Goal: Information Seeking & Learning: Check status

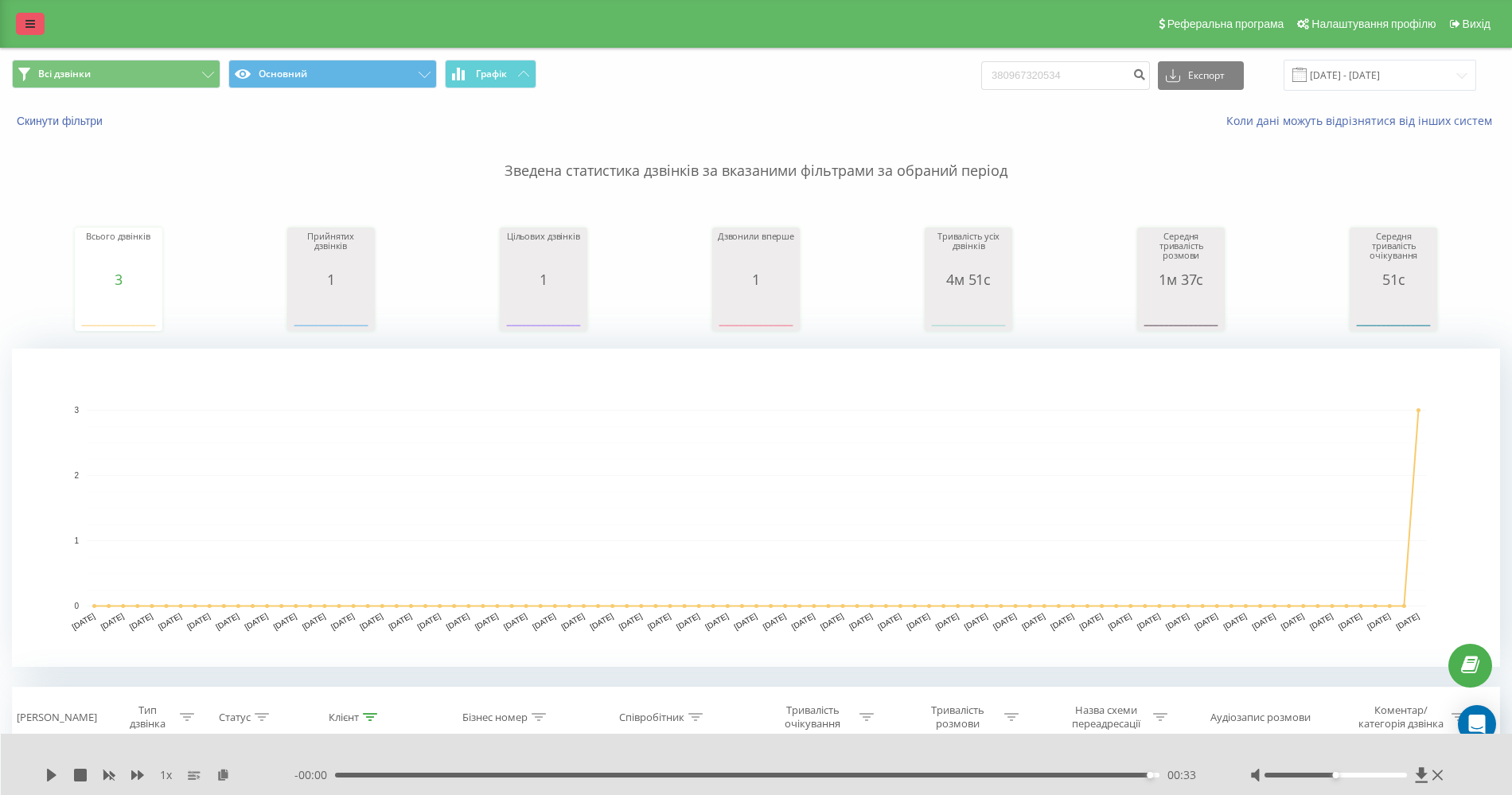
click at [33, 32] on link at bounding box center [30, 24] width 29 height 22
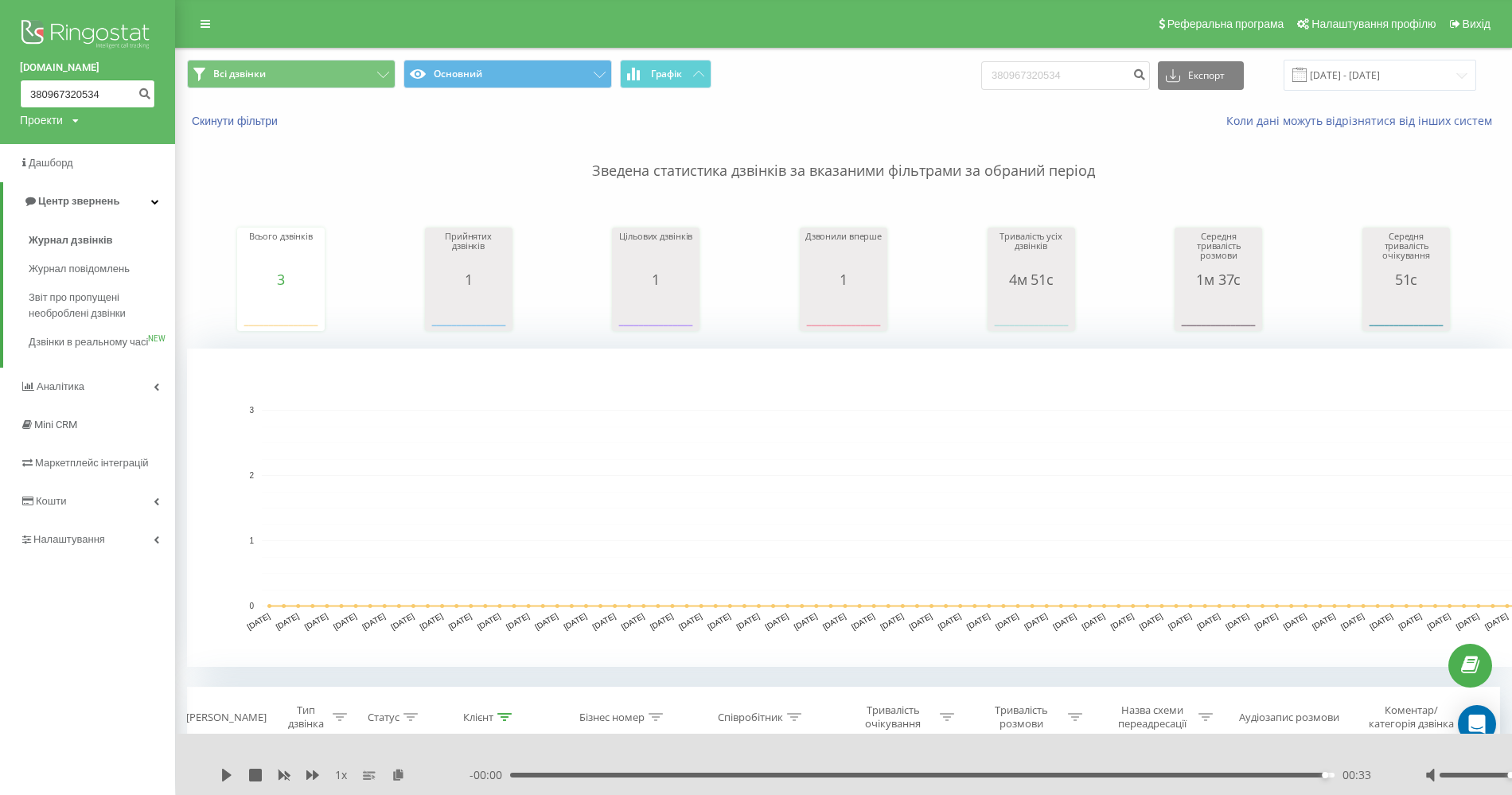
click at [48, 90] on input "380967320534" at bounding box center [88, 94] width 135 height 29
drag, startPoint x: 48, startPoint y: 90, endPoint x: 155, endPoint y: 98, distance: 107.3
click at [155, 98] on form "380967320534" at bounding box center [88, 94] width 135 height 29
type input "380774949233"
click at [145, 92] on icon "submit" at bounding box center [145, 91] width 14 height 9
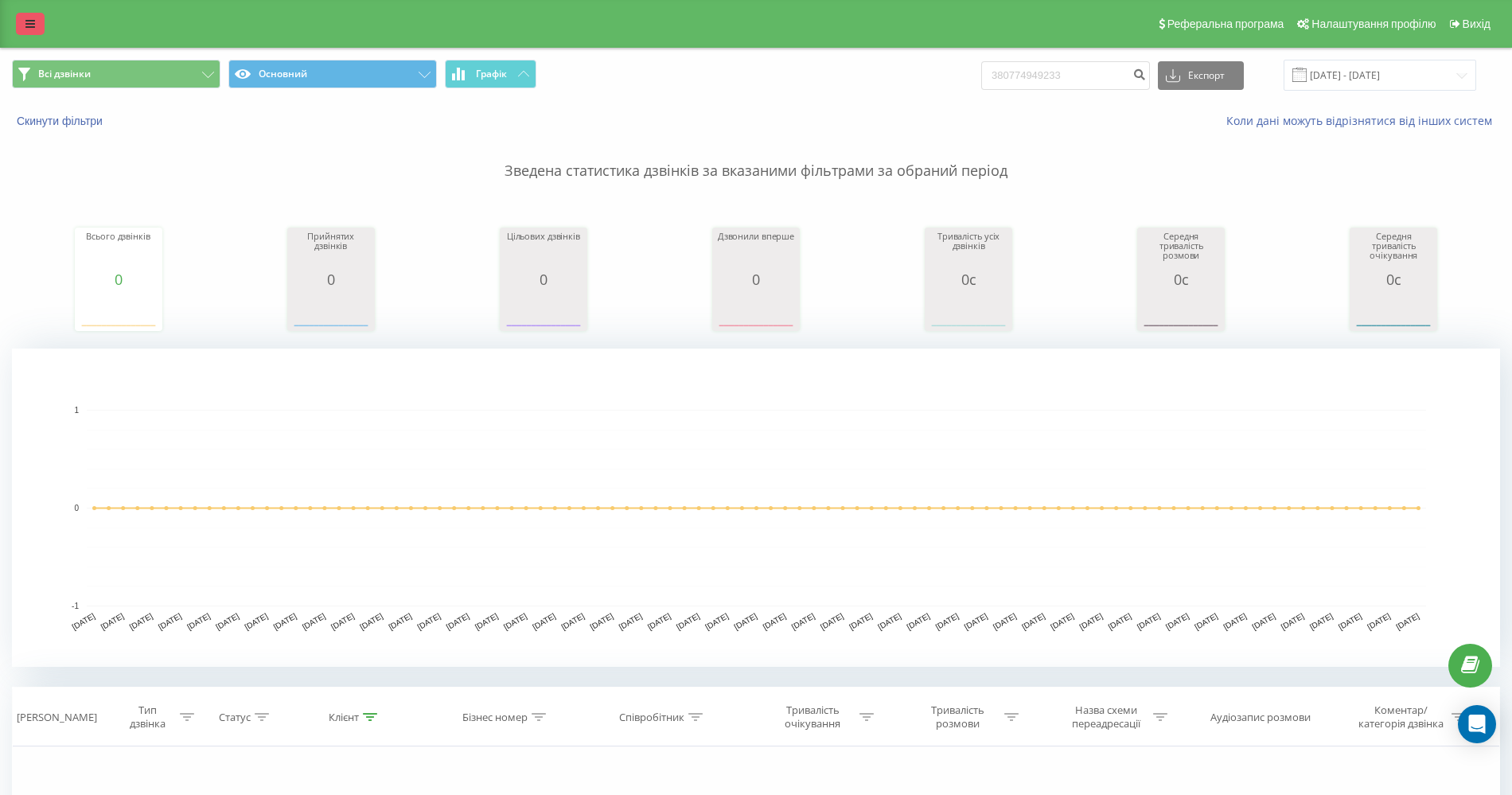
click at [34, 29] on icon at bounding box center [30, 24] width 9 height 11
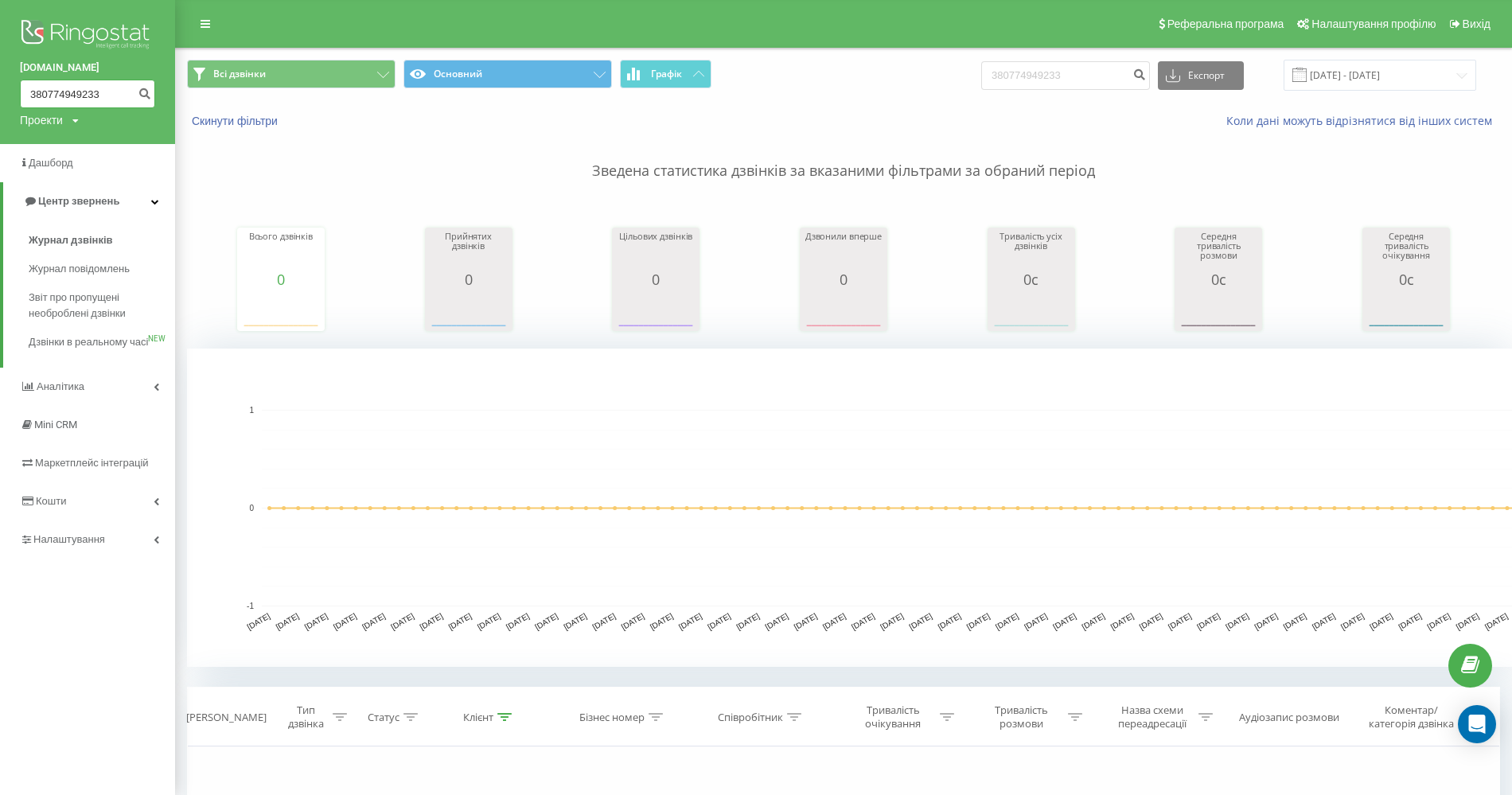
click at [99, 102] on input "380774949233" at bounding box center [88, 94] width 135 height 29
drag, startPoint x: 59, startPoint y: 93, endPoint x: 68, endPoint y: 93, distance: 9.0
click at [68, 93] on input "380774949233" at bounding box center [88, 94] width 135 height 29
